Goal: Task Accomplishment & Management: Manage account settings

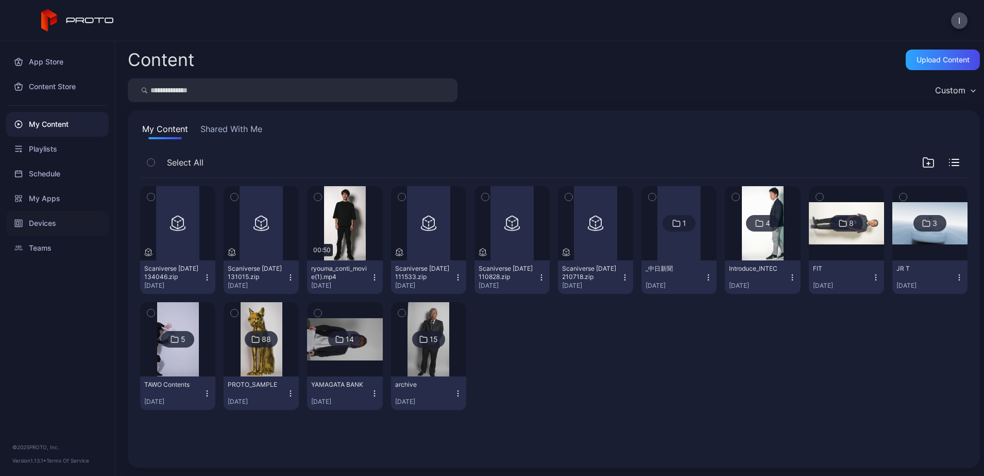
click at [46, 223] on div "Devices" at bounding box center [57, 223] width 103 height 25
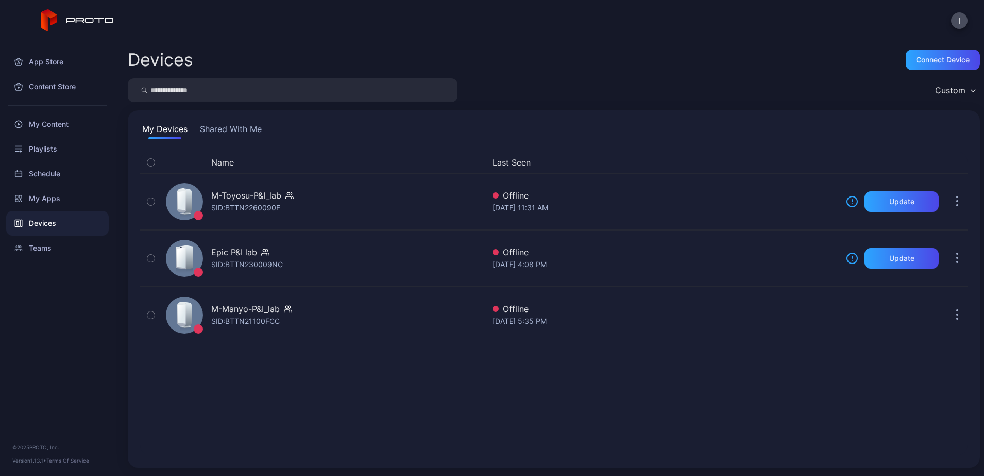
click at [235, 133] on button "Shared With Me" at bounding box center [231, 131] width 66 height 16
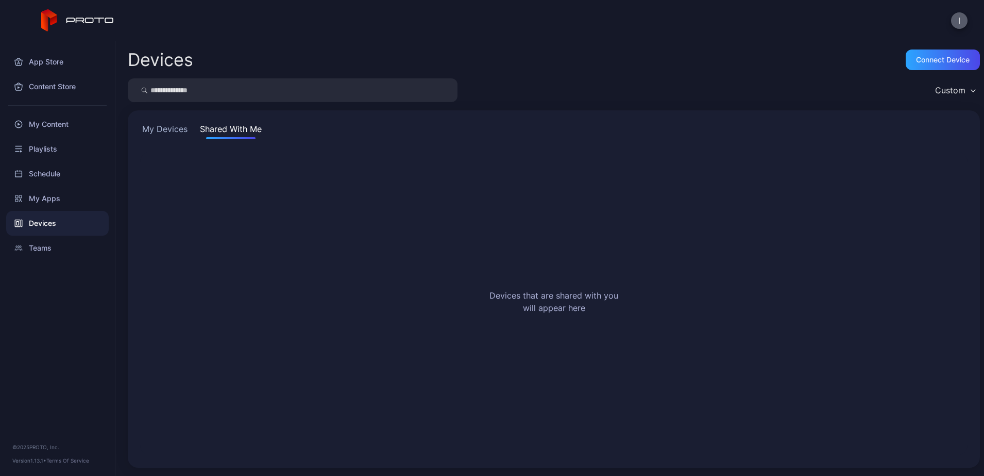
click at [962, 16] on button "I" at bounding box center [959, 20] width 16 height 16
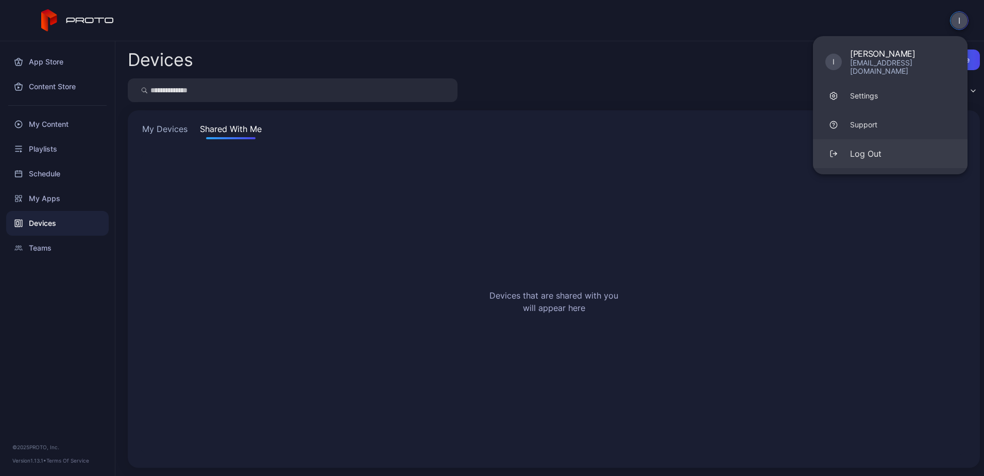
click at [884, 147] on button "Log Out" at bounding box center [890, 153] width 155 height 29
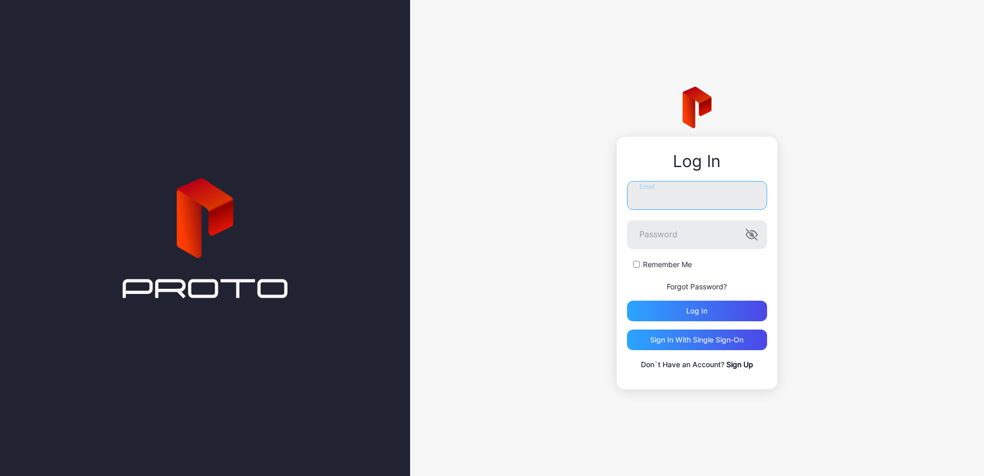
type input "**********"
click at [688, 315] on div "Log in" at bounding box center [697, 310] width 140 height 21
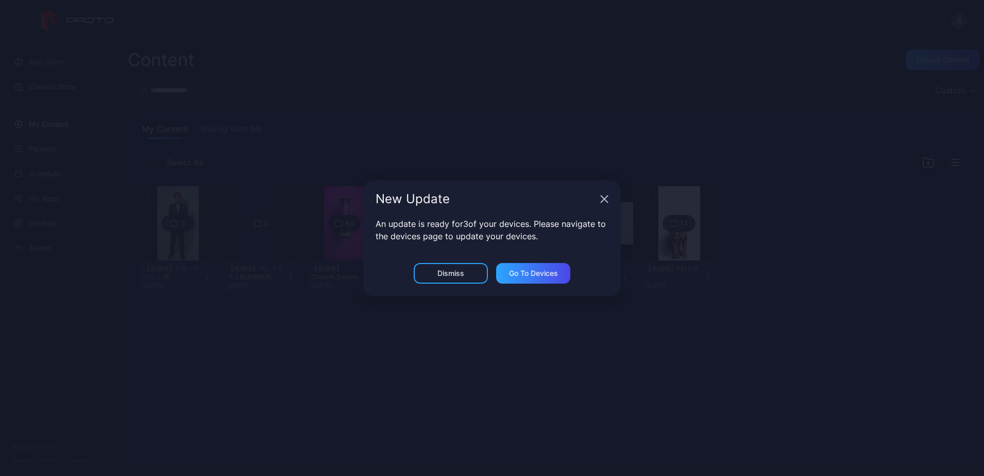
click at [605, 199] on icon "button" at bounding box center [604, 198] width 7 height 7
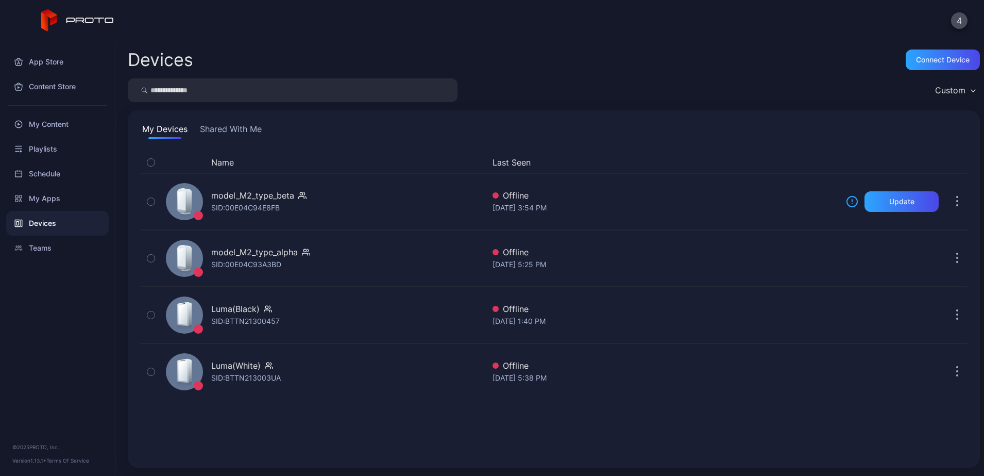
click at [233, 129] on button "Shared With Me" at bounding box center [231, 131] width 66 height 16
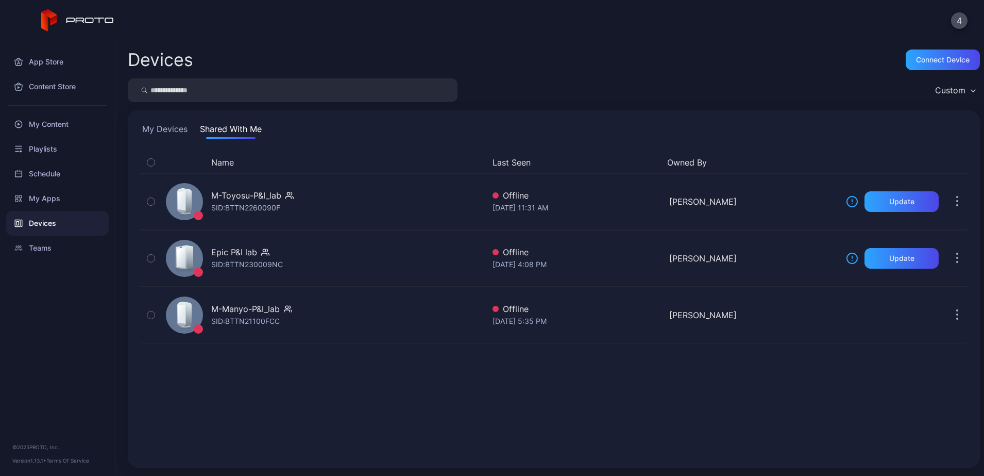
click at [175, 127] on button "My Devices" at bounding box center [164, 131] width 49 height 16
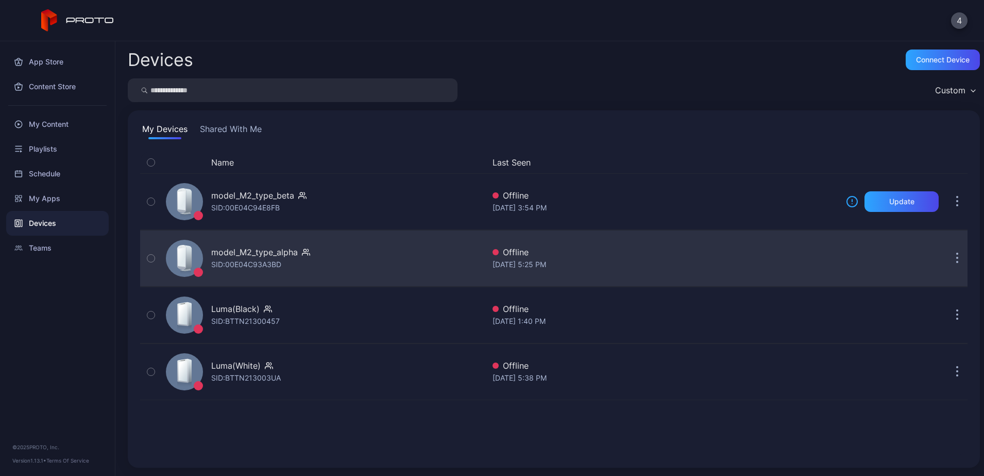
click at [266, 268] on div "SID: 00E04C93A3BD" at bounding box center [246, 264] width 70 height 12
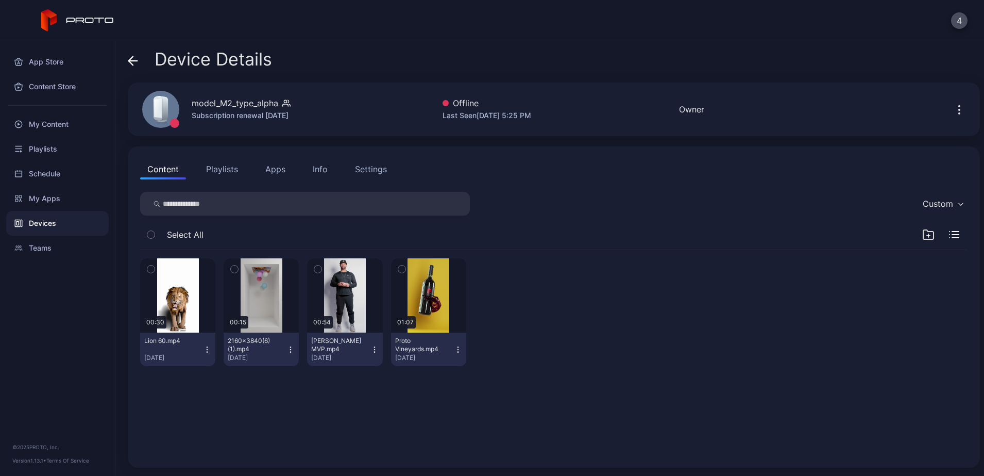
click at [328, 174] on button "Info" at bounding box center [320, 169] width 29 height 21
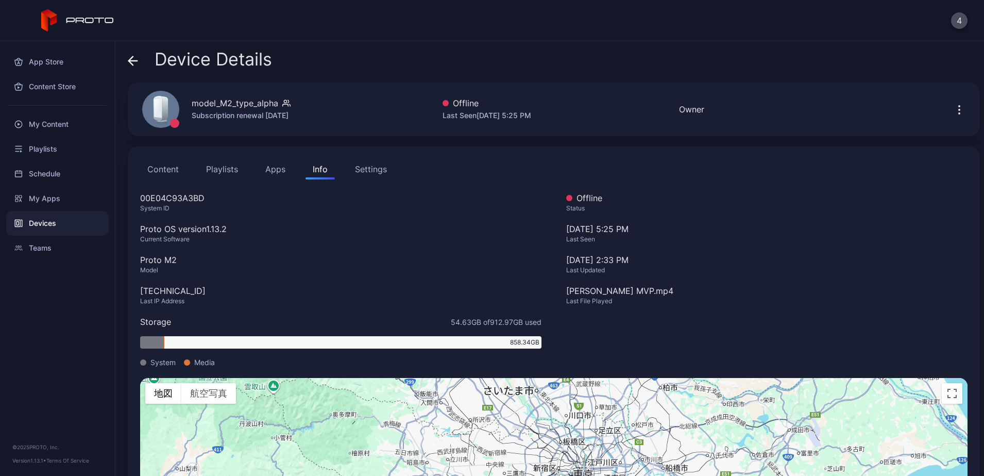
click at [167, 198] on div "00E04C93A3BD" at bounding box center [340, 198] width 401 height 12
copy div "00E04C93A3BD"
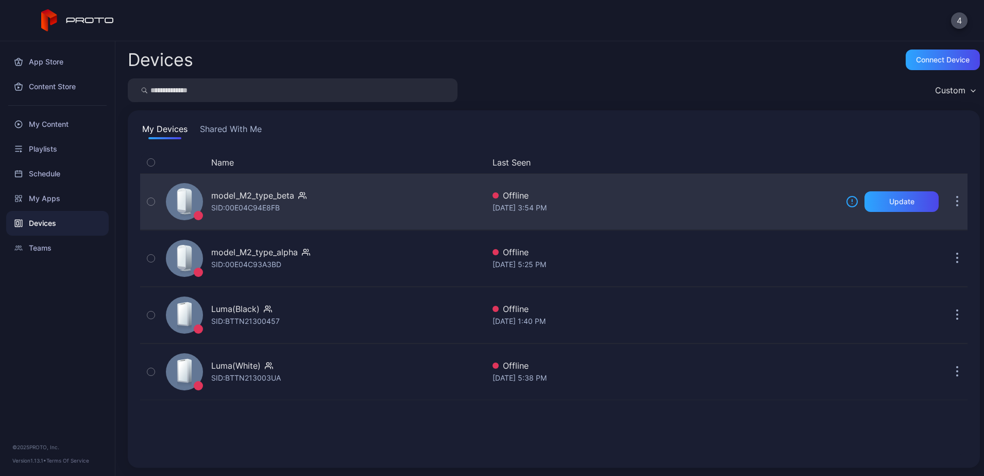
click at [236, 208] on div "SID: 00E04C94E8FB" at bounding box center [245, 207] width 69 height 12
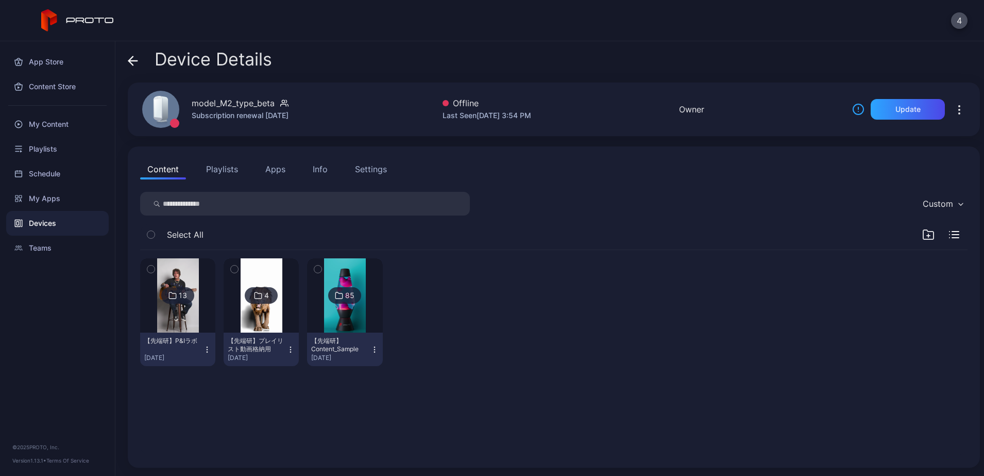
click at [319, 169] on div "Info" at bounding box center [320, 169] width 15 height 12
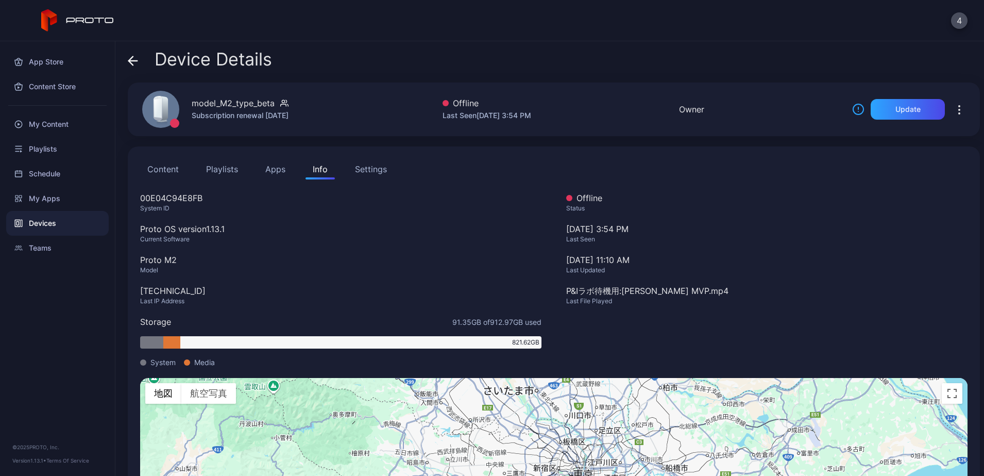
click at [178, 198] on div "00E04C94E8FB" at bounding box center [340, 198] width 401 height 12
copy div "00E04C94E8FB"
click at [146, 211] on div "System ID" at bounding box center [340, 208] width 401 height 8
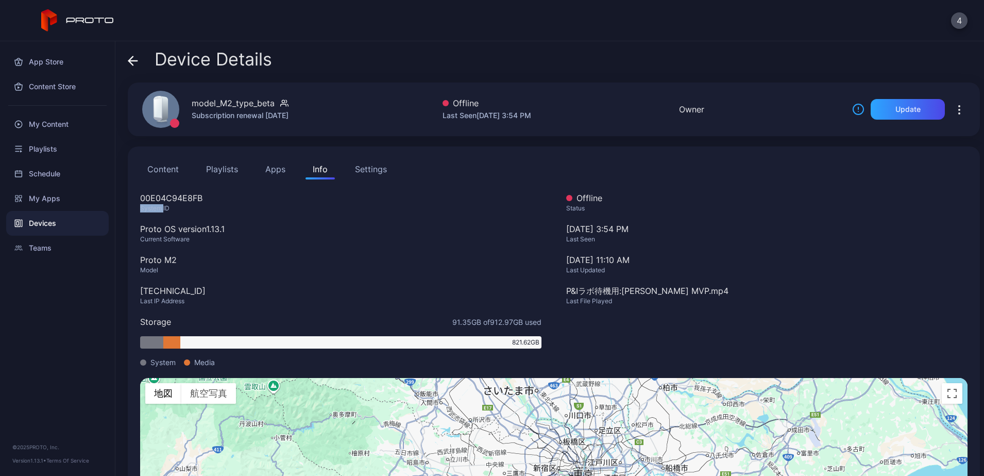
copy div "System"
click at [173, 211] on div "System ID" at bounding box center [340, 208] width 401 height 8
copy div "System ID"
